Goal: Transaction & Acquisition: Purchase product/service

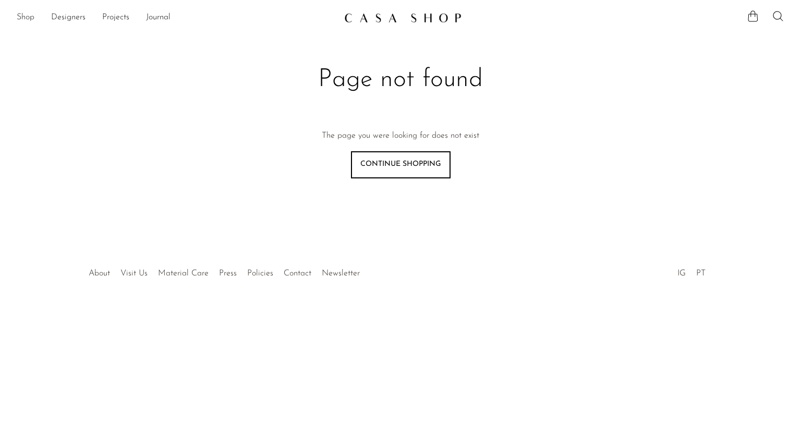
click at [25, 20] on link "Shop" at bounding box center [26, 18] width 18 height 14
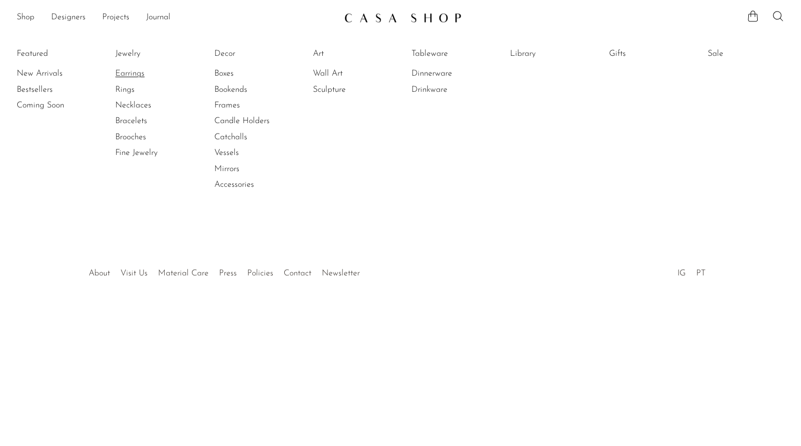
click at [131, 74] on link "Earrings" at bounding box center [154, 73] width 78 height 11
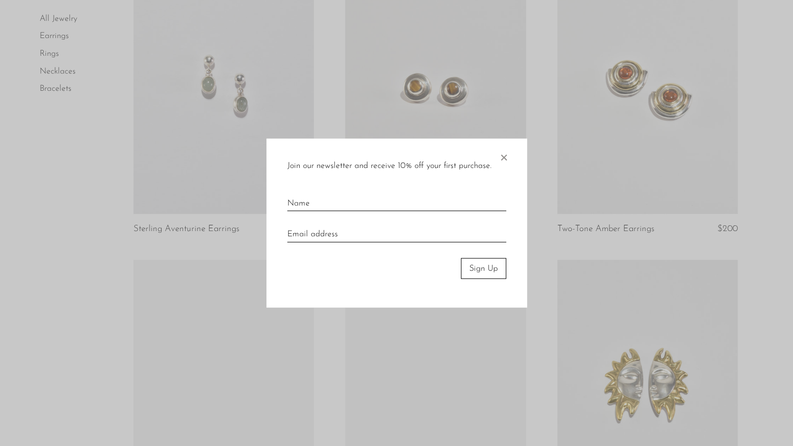
scroll to position [421, 0]
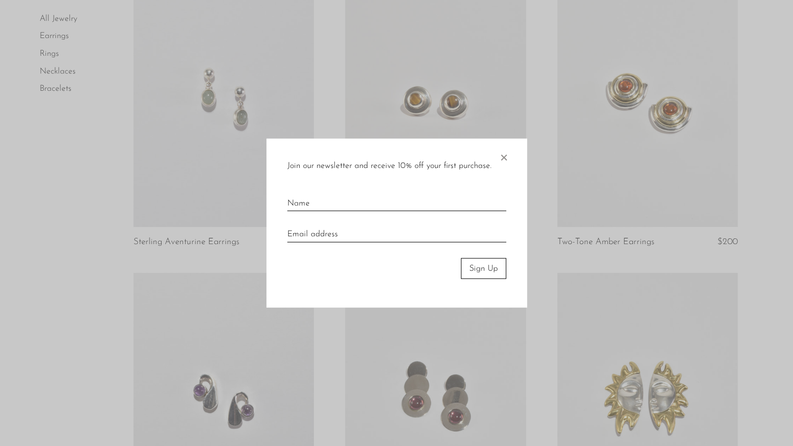
click at [500, 153] on span "×" at bounding box center [503, 154] width 10 height 33
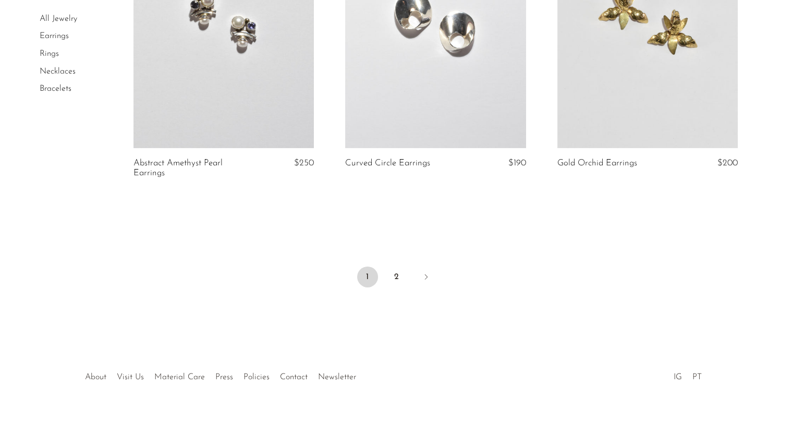
scroll to position [3497, 0]
click at [394, 283] on link "2" at bounding box center [396, 276] width 21 height 21
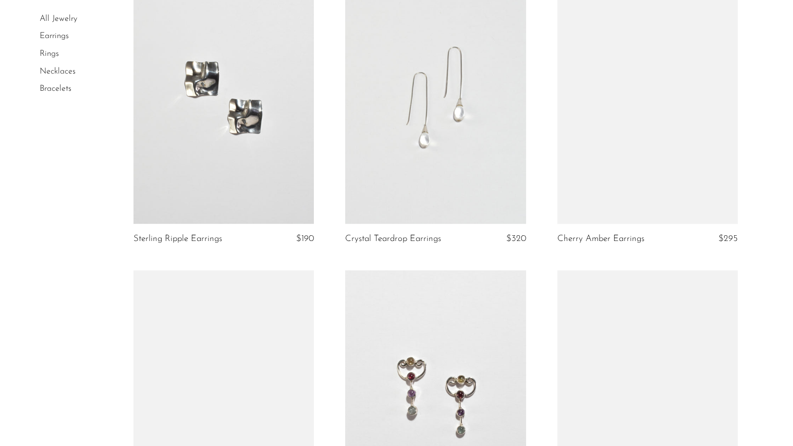
scroll to position [1042, 0]
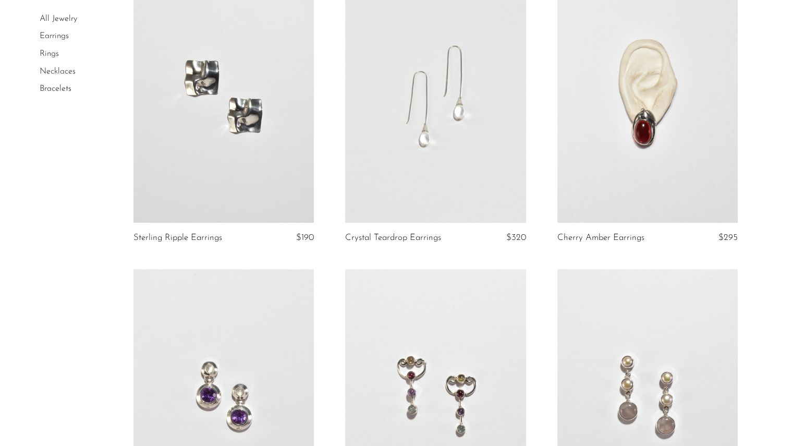
click at [451, 133] on link at bounding box center [435, 96] width 180 height 253
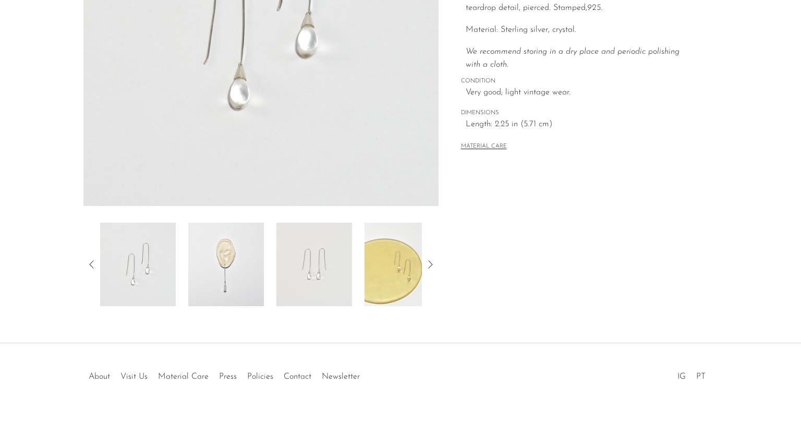
scroll to position [233, 0]
click at [211, 266] on img at bounding box center [226, 264] width 76 height 83
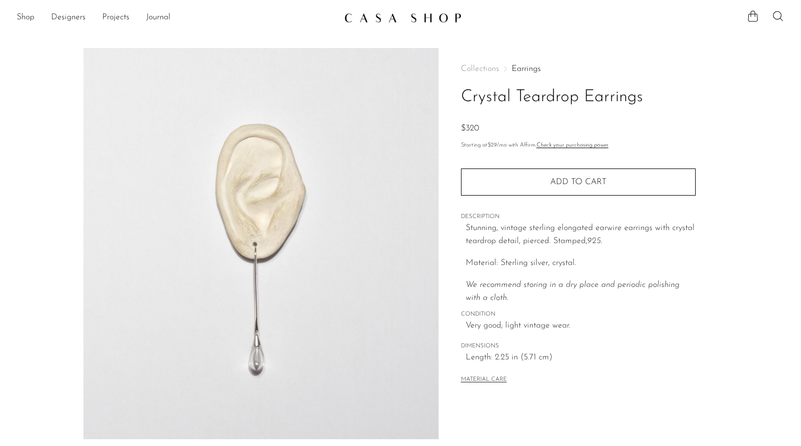
scroll to position [0, 0]
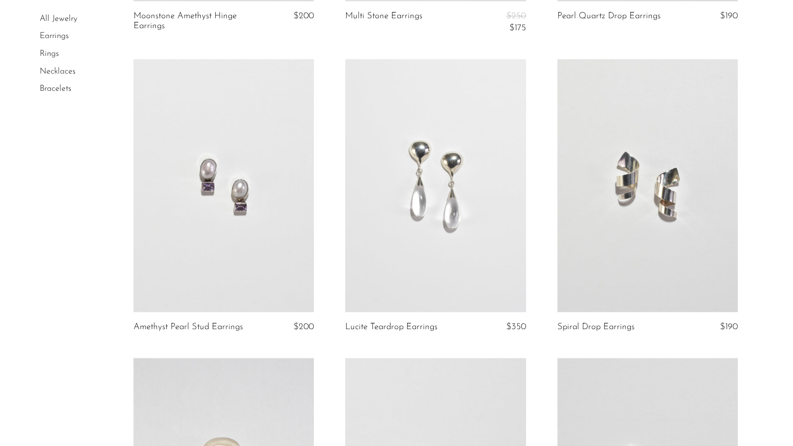
scroll to position [1563, 0]
click at [494, 216] on link at bounding box center [435, 184] width 180 height 253
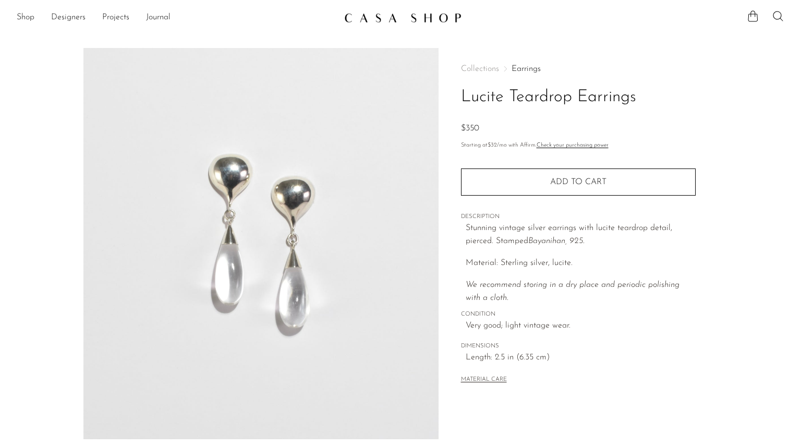
scroll to position [233, 0]
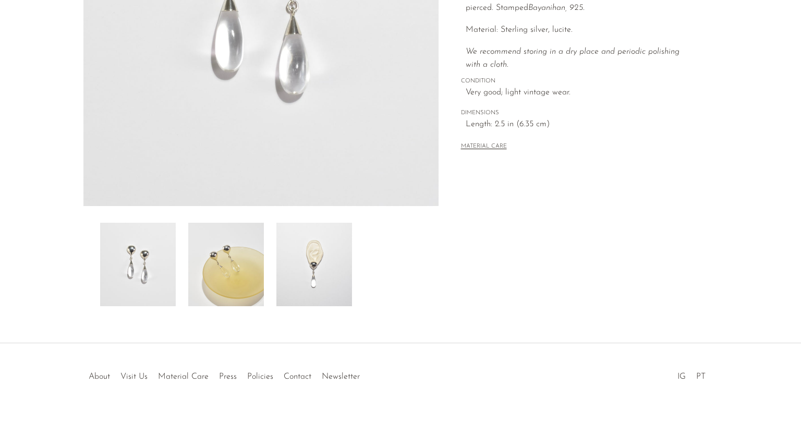
click at [311, 257] on img at bounding box center [314, 264] width 76 height 83
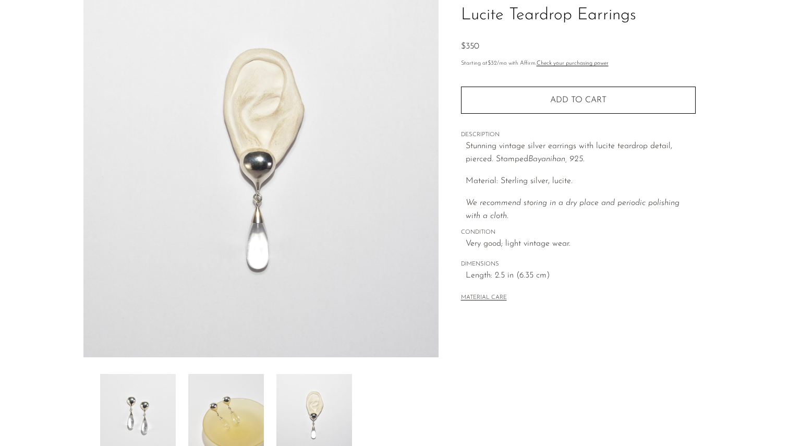
scroll to position [82, 0]
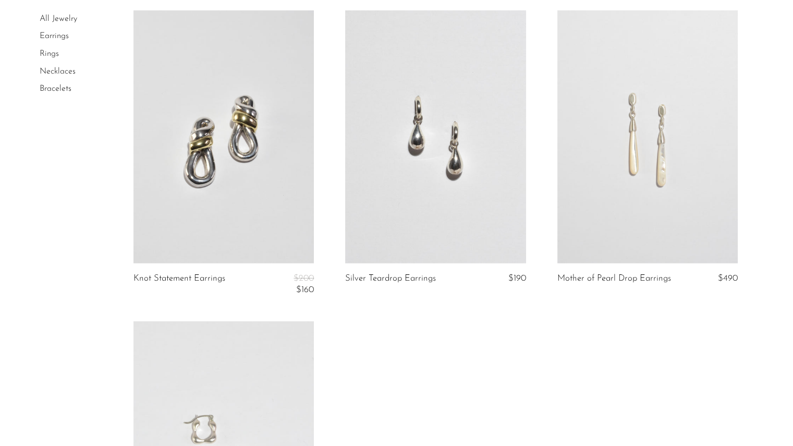
scroll to position [3322, 0]
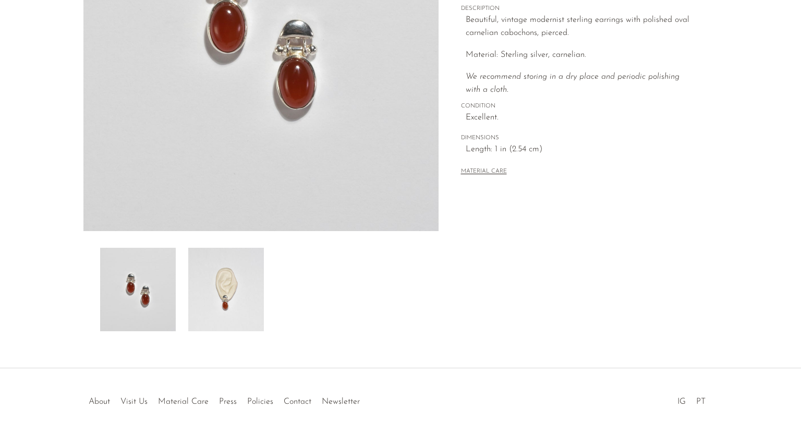
scroll to position [212, 0]
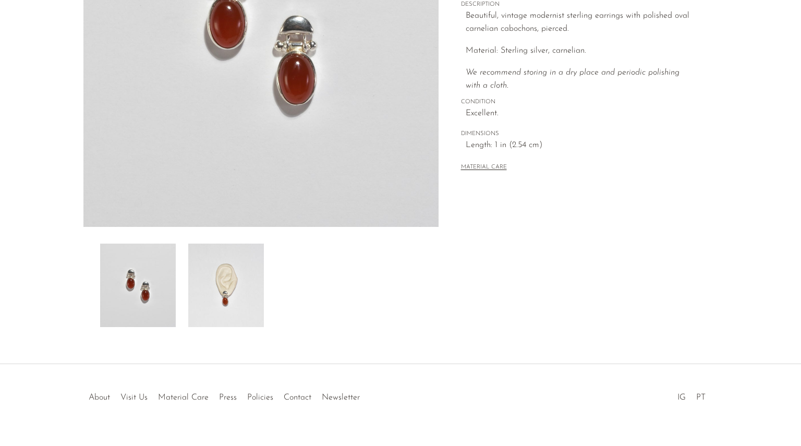
click at [236, 296] on img at bounding box center [226, 284] width 76 height 83
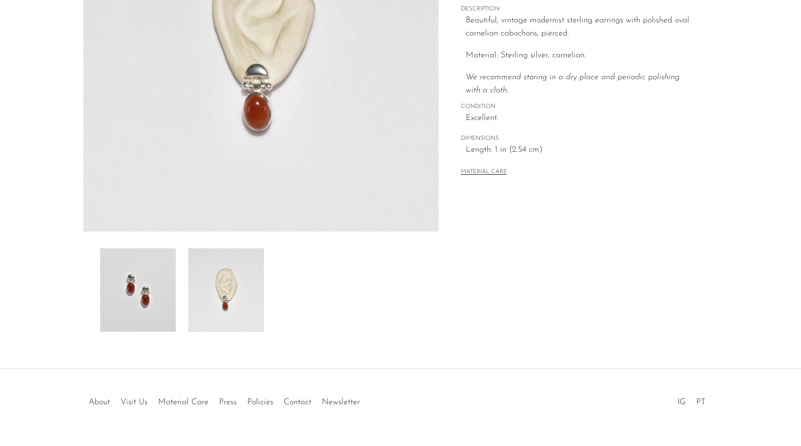
scroll to position [214, 0]
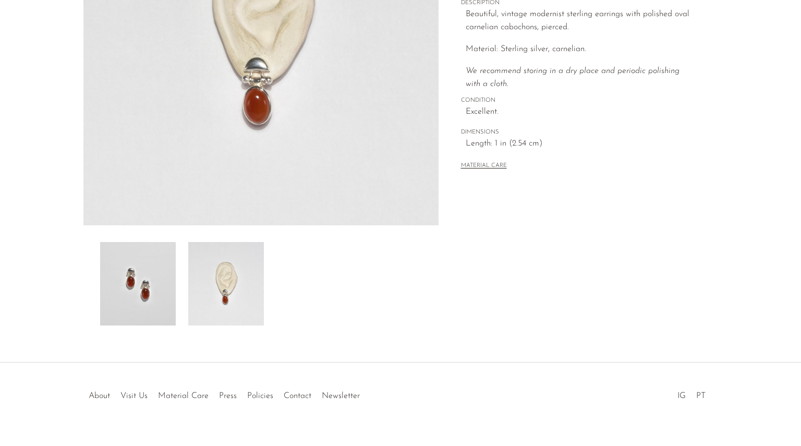
click at [148, 288] on img at bounding box center [138, 283] width 76 height 83
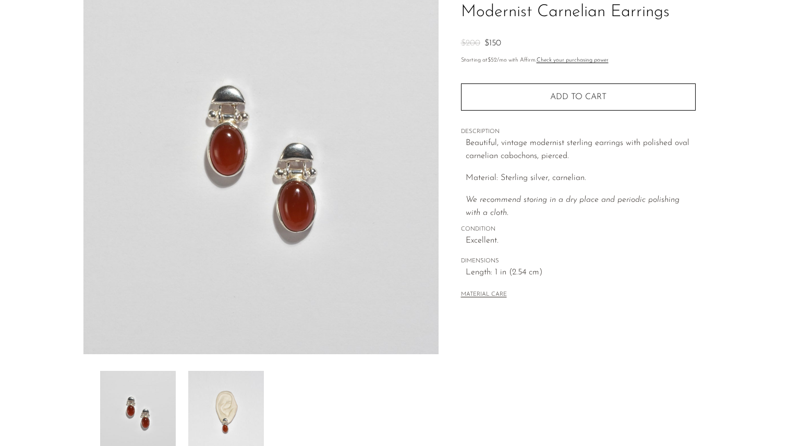
scroll to position [84, 0]
click at [231, 393] on img at bounding box center [226, 412] width 76 height 83
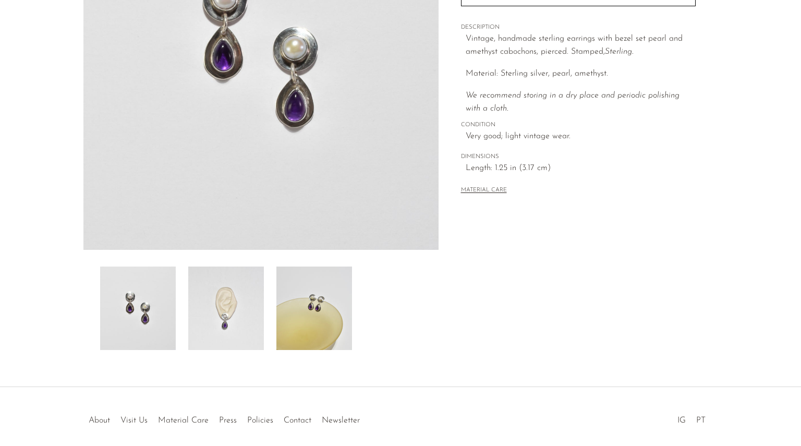
scroll to position [191, 0]
click at [245, 303] on img at bounding box center [226, 306] width 76 height 83
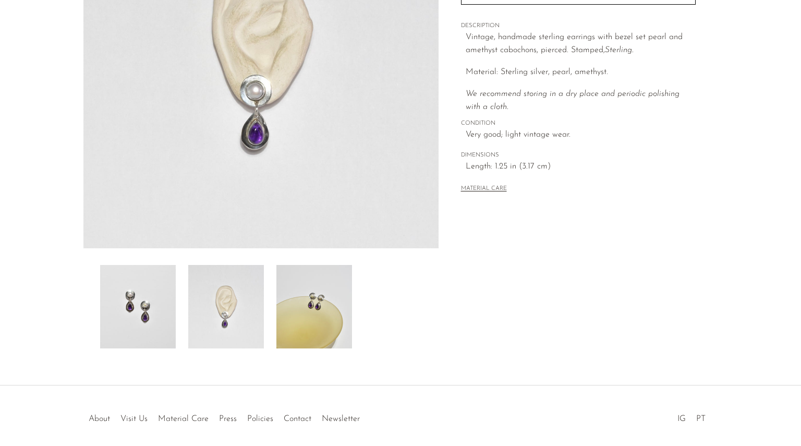
click at [245, 303] on img at bounding box center [226, 306] width 76 height 83
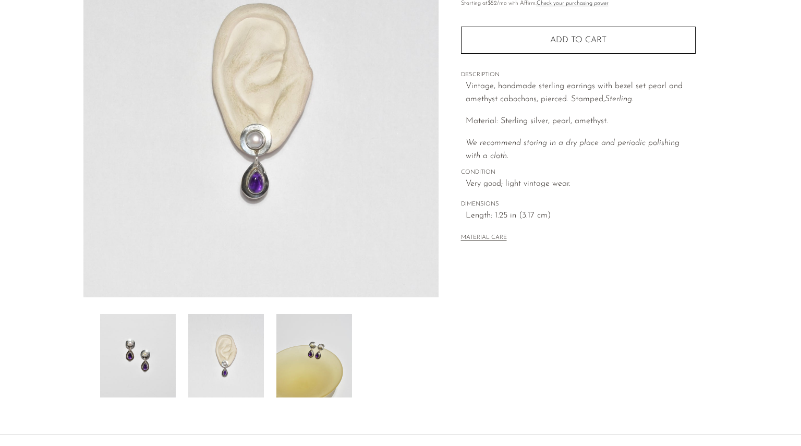
scroll to position [143, 0]
